Goal: Task Accomplishment & Management: Complete application form

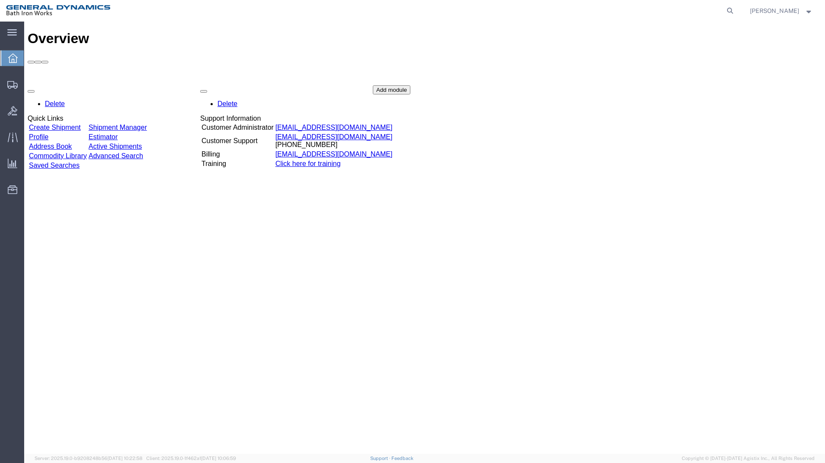
click at [81, 124] on link "Create Shipment" at bounding box center [55, 127] width 52 height 7
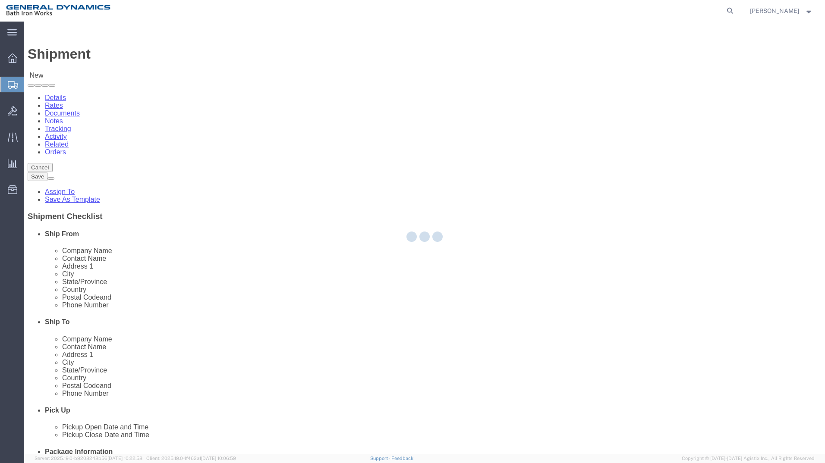
select select
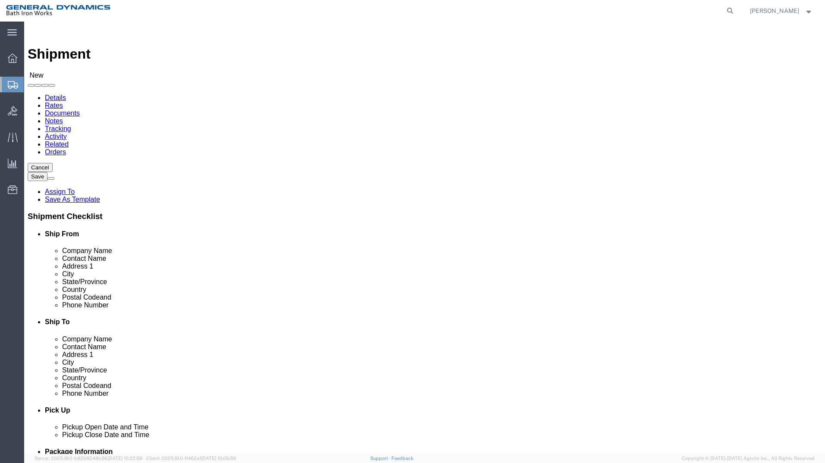
select select "14737"
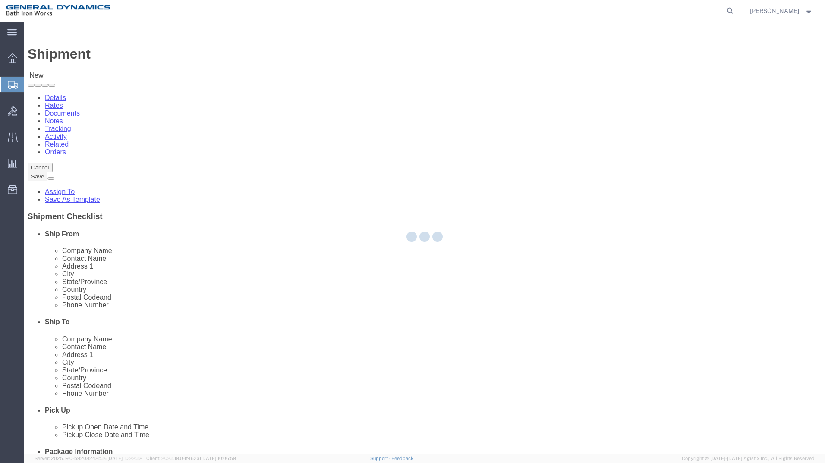
type input "General Dynamics Bath Iron Works"
type input "[STREET_ADDRESS][US_STATE]"
type input "BATH"
type input "04530-2574"
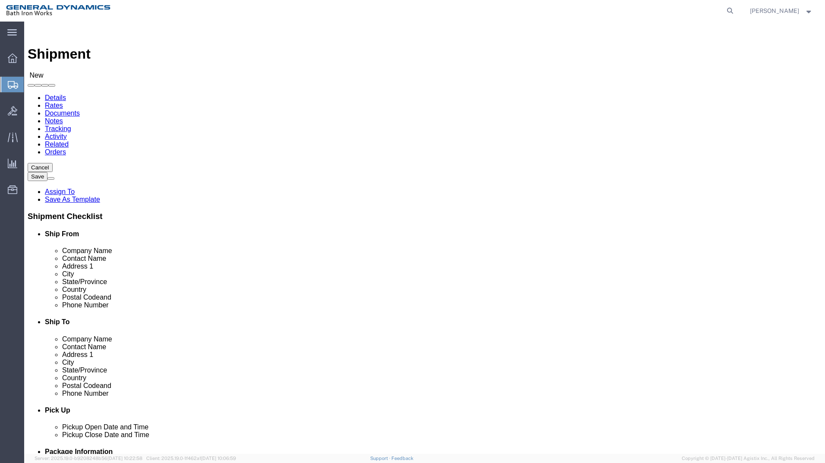
select select "ME"
click input "text"
type input "Ted Reed"
click input "text"
type input "207-442-4008"
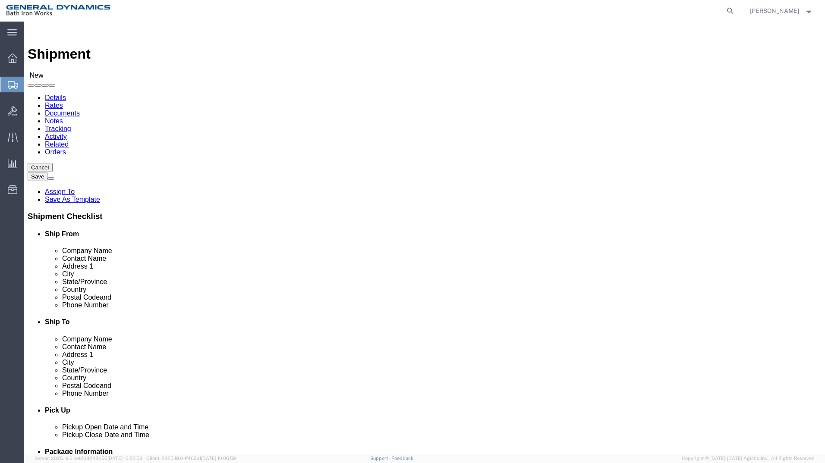
click input "text"
type input "APPLIED INDUSTRIAL"
type input "DIANE PULK"
type input "1125 CENTER STREET"
select select
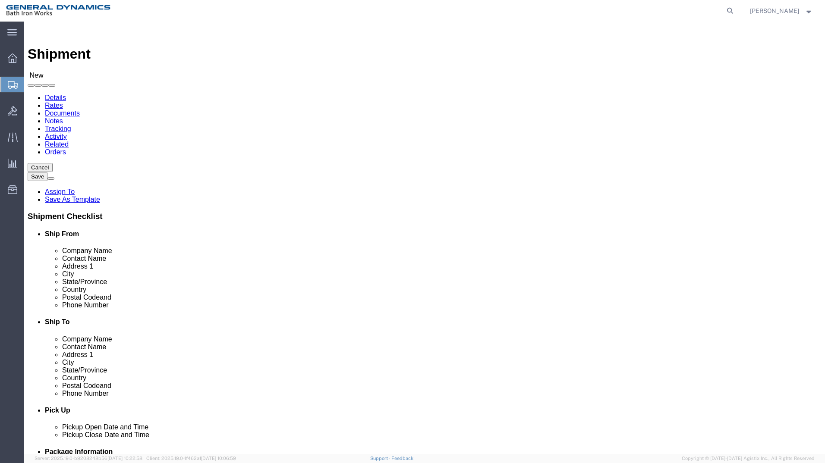
type input "AUBURN"
select select
select select "ME"
click input "Postal Code"
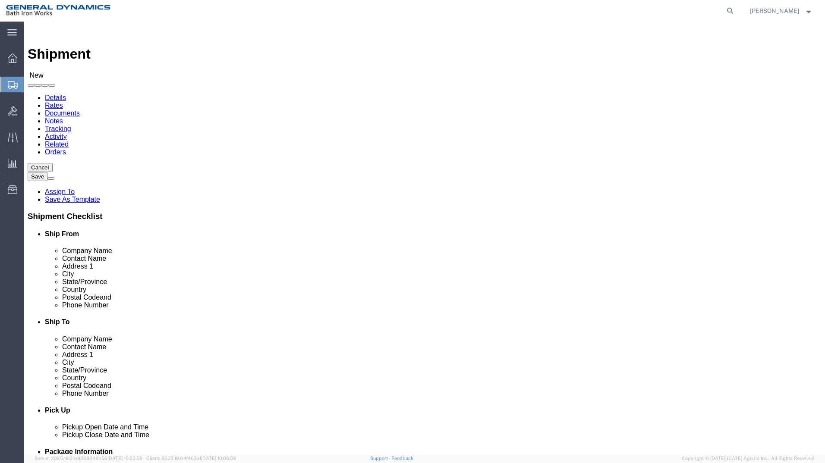
type input "04210"
select select
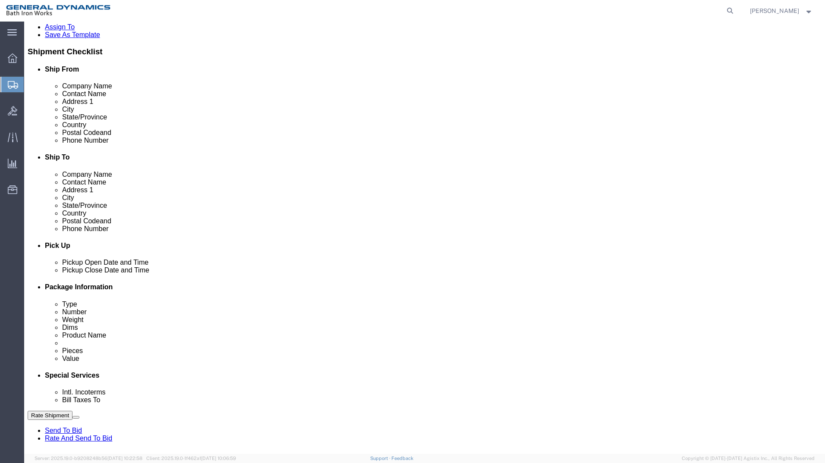
scroll to position [173, 0]
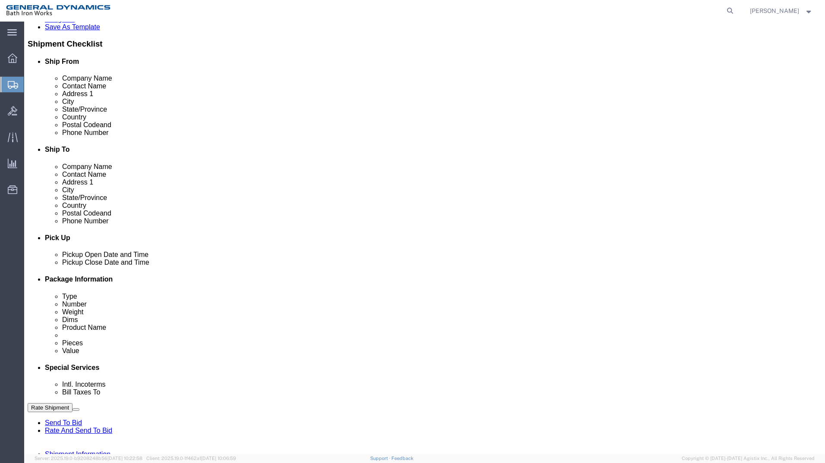
type input "207-330-7647"
click div "Sep 22 2025 9:00 AM"
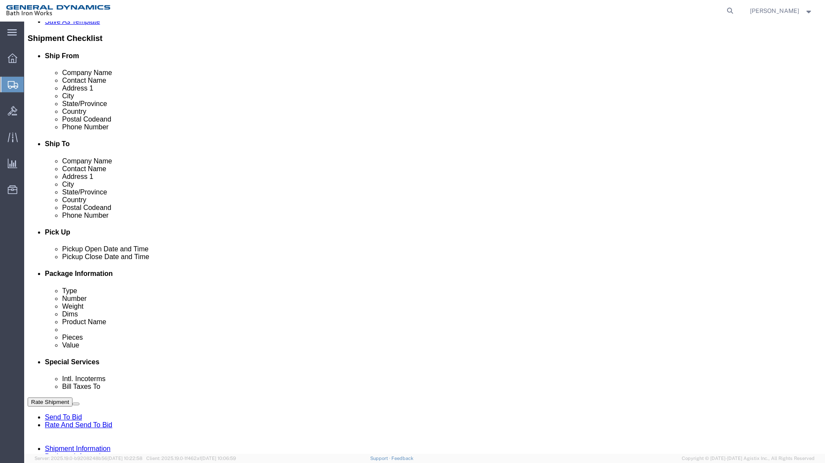
type input "2:30 PM"
drag, startPoint x: 265, startPoint y: 428, endPoint x: 258, endPoint y: 421, distance: 9.5
click button "Apply"
click input "text"
type input "S/O 63750"
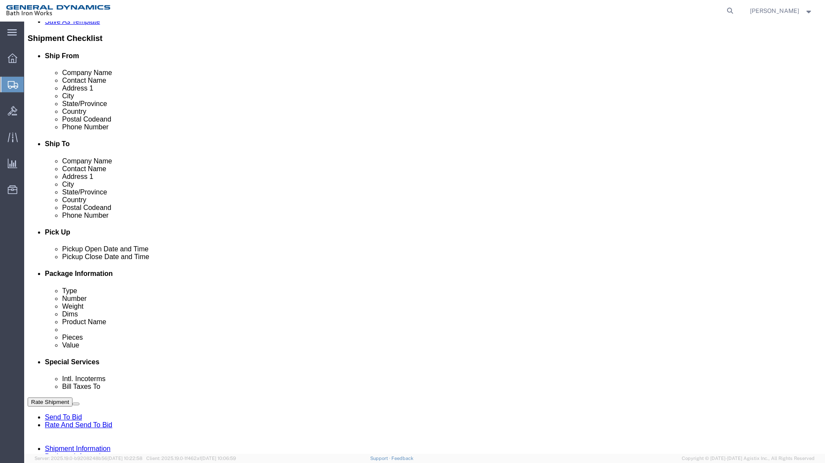
select select "INVOICE"
type input "2000-1739-0040"
select select "RMA"
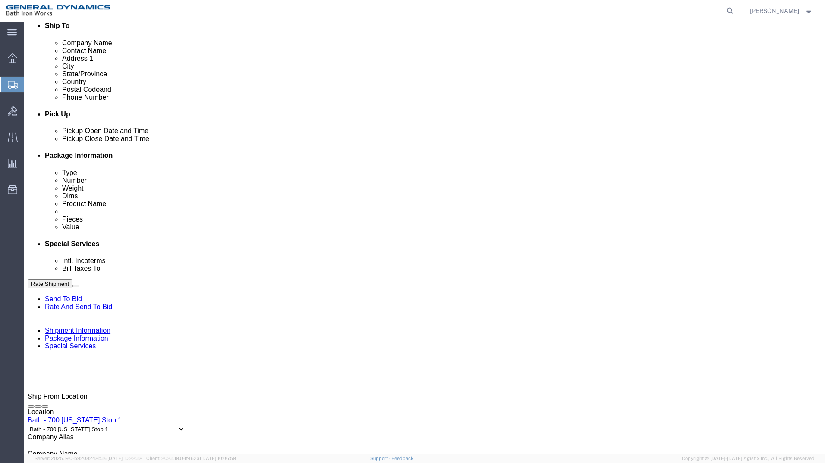
scroll to position [308, 0]
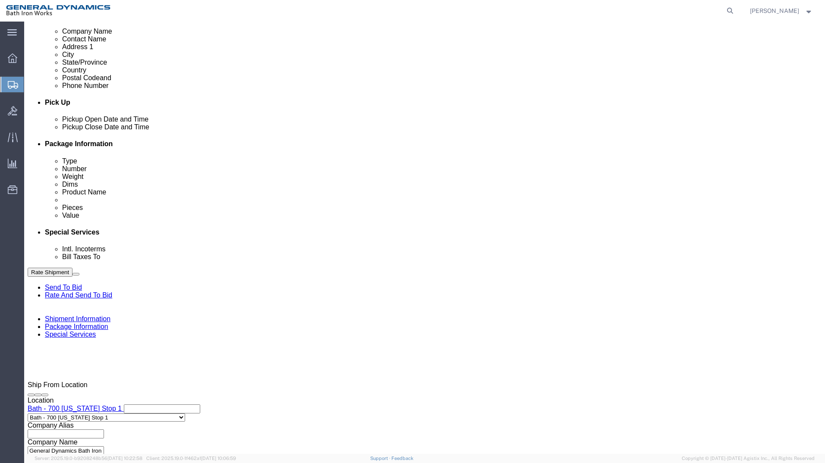
type input "#6501494338 & 6501494339"
click button "Continue"
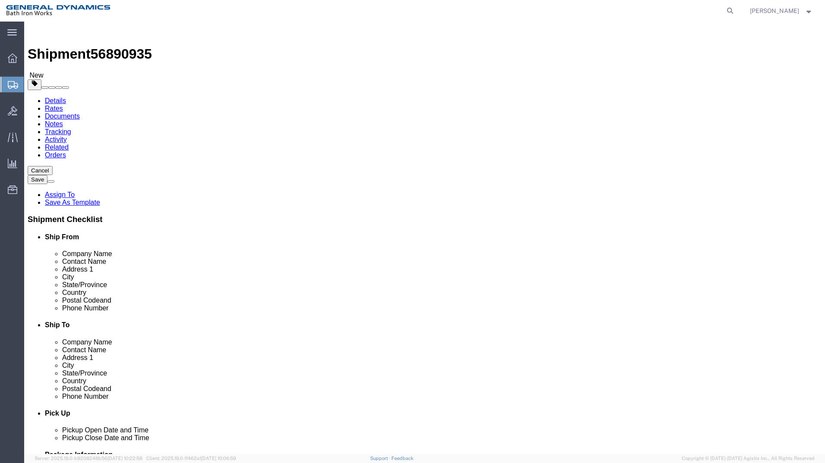
click select "Select Bale(s) Basket(s) Bolt(s) Bottle(s) Buckets Bulk Bundle(s) Can(s) Cardbo…"
select select "PSNS"
click select "Select Bale(s) Basket(s) Bolt(s) Bottle(s) Buckets Bulk Bundle(s) Can(s) Cardbo…"
click input "text"
type input "48"
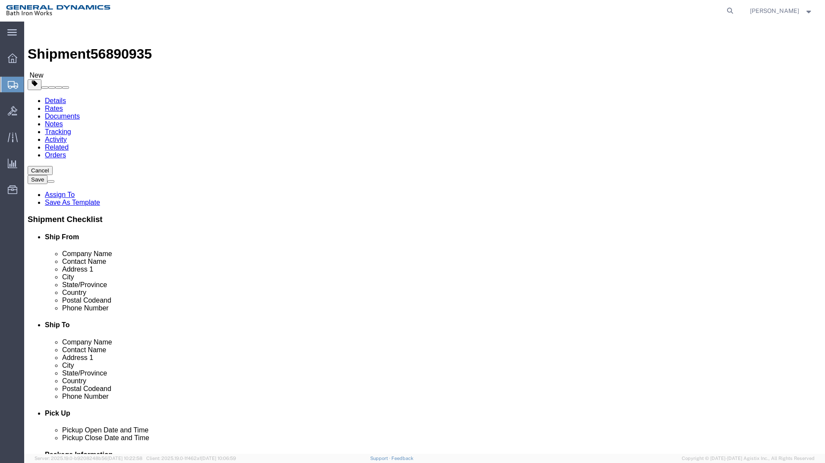
type input "40"
type input "18"
type input "442"
click div "1 x Pallet(s) Standard (Not Stackable) Package Type Select Bale(s) Basket(s) Bo…"
click select "Select Bale(s) Basket(s) Bolt(s) Bottle(s) Buckets Bulk Bundle(s) Can(s) Cardbo…"
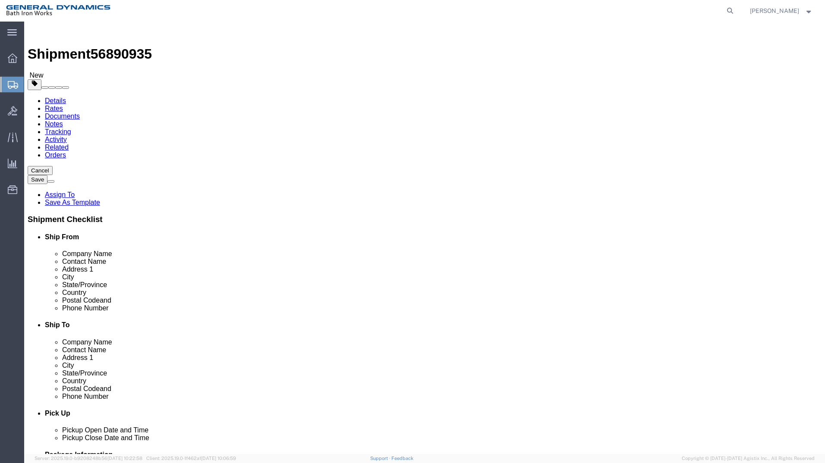
select select "SKID"
click select "Select Bale(s) Basket(s) Bolt(s) Bottle(s) Buckets Bulk Bundle(s) Can(s) Cardbo…"
click div "1 x Skid(s) Package Type Select Bale(s) Basket(s) Bolt(s) Bottle(s) Buckets Bul…"
click link "Add Content"
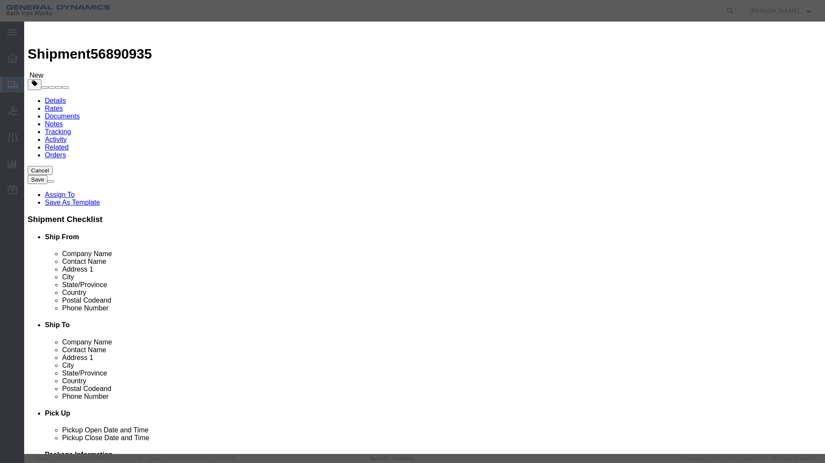
click input "text"
type input "c"
type input "CLAMPS"
type input "1800"
type input "1"
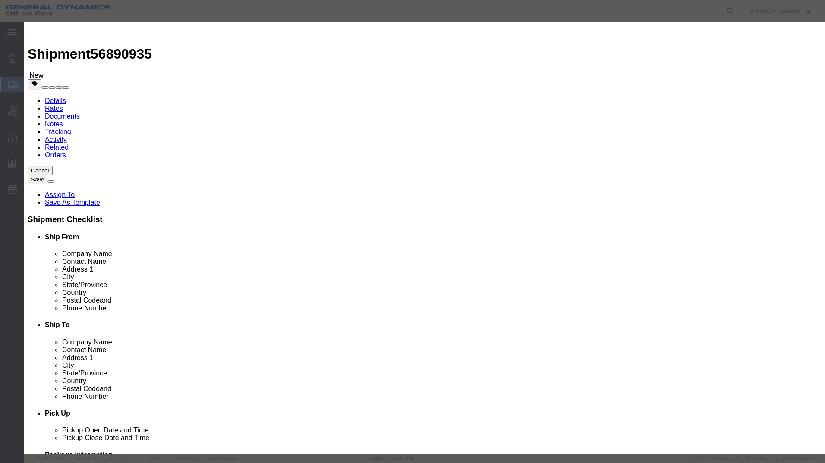
select select "USD"
select select "55"
click button "Save & Close"
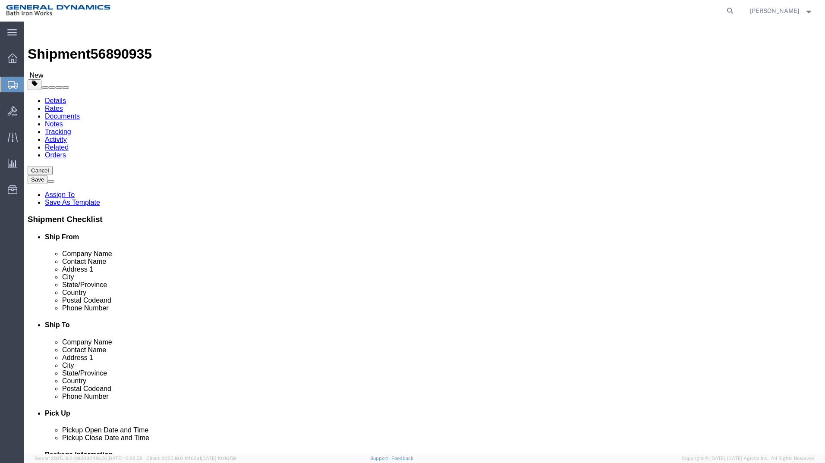
click button "Continue"
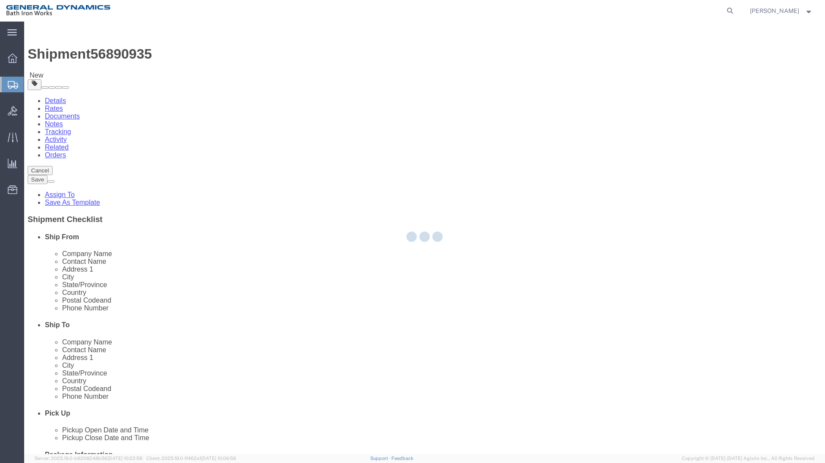
select select
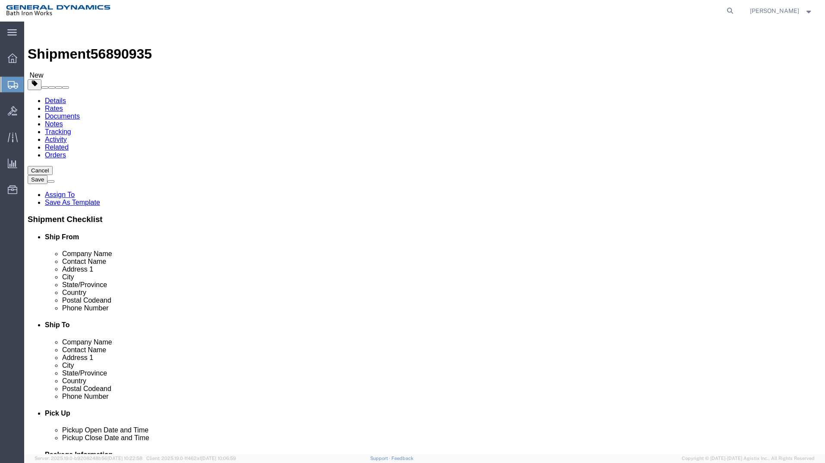
click select "Select Recipient Account Sender/Shipper Third Party Account"
select select "SHIP"
click select "Select Recipient Account Sender/Shipper Third Party Account"
click button "Rate Shipment"
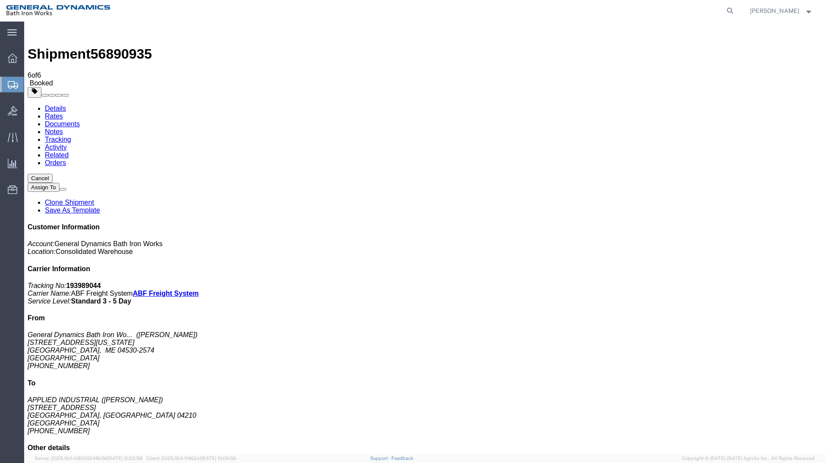
click at [53, 174] on button "Cancel" at bounding box center [40, 178] width 25 height 9
